Goal: Ask a question

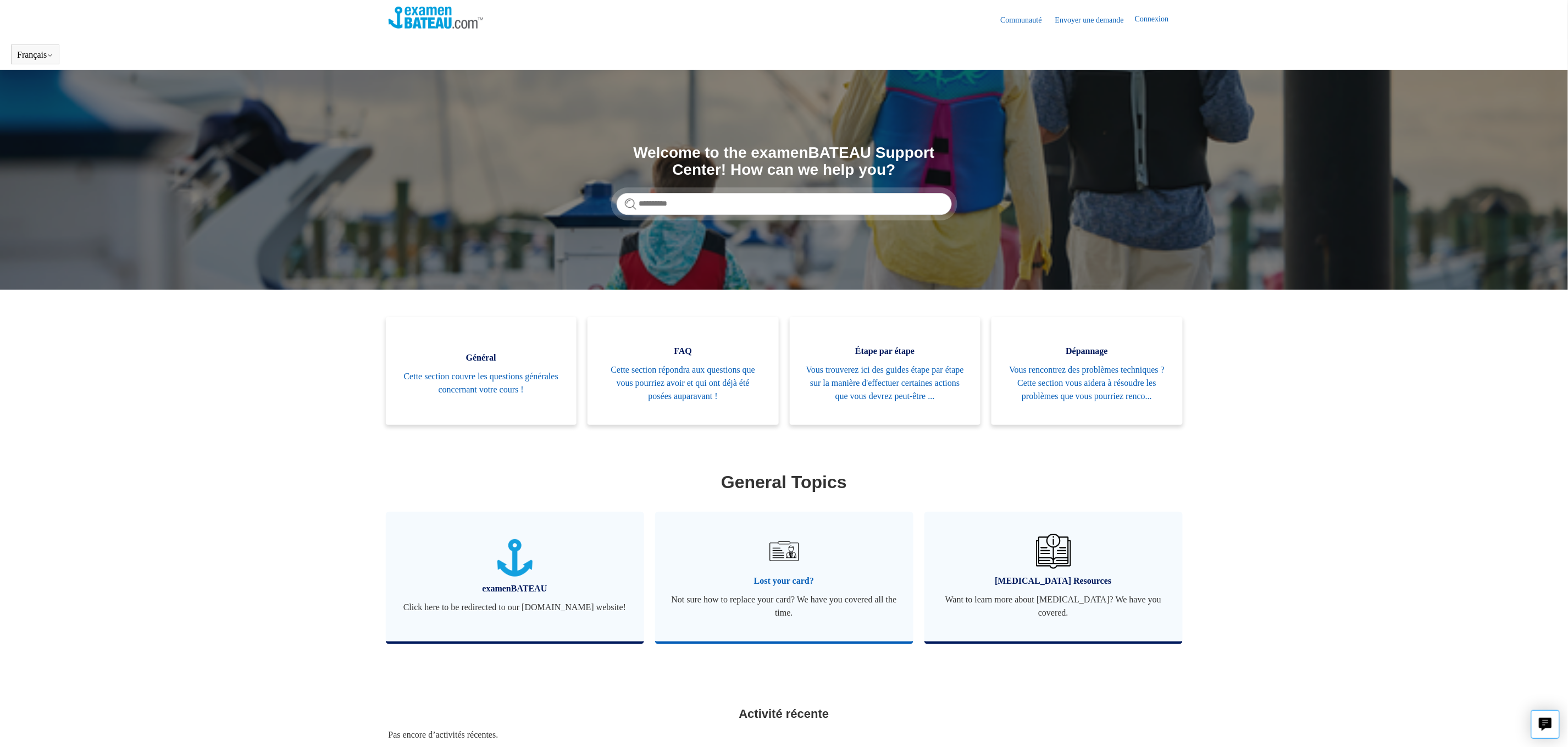
click at [786, 564] on img at bounding box center [784, 552] width 39 height 39
click at [1085, 21] on link "Envoyer une demande" at bounding box center [1095, 20] width 79 height 11
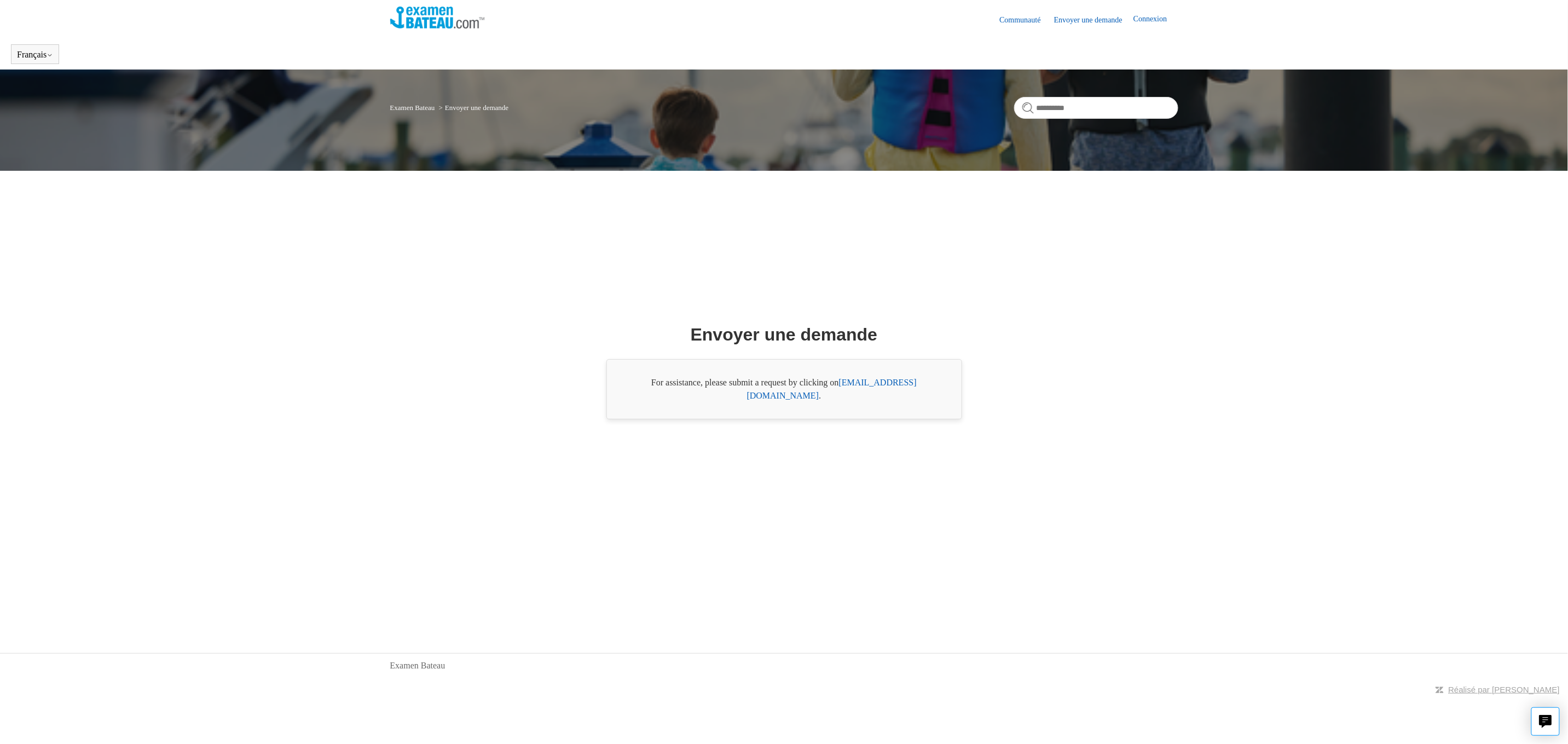
click at [840, 392] on link "support@boat-ed.com" at bounding box center [832, 389] width 169 height 22
click at [868, 394] on link "support@boat-ed.com" at bounding box center [832, 389] width 169 height 22
